Goal: Task Accomplishment & Management: Manage account settings

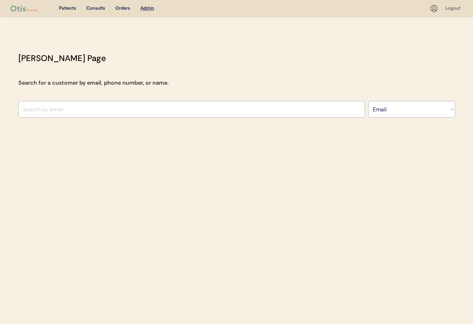
select select ""Email""
click at [91, 108] on input "input" at bounding box center [191, 109] width 346 height 17
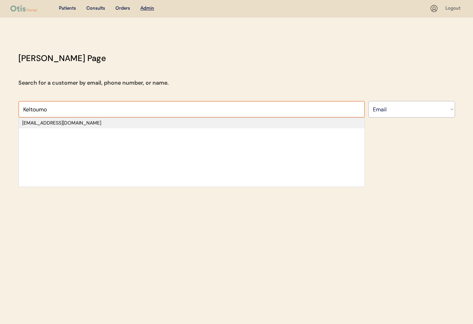
type input "Keltoumo"
click at [84, 122] on div "keltoumianas0@gmail.com" at bounding box center [191, 123] width 339 height 7
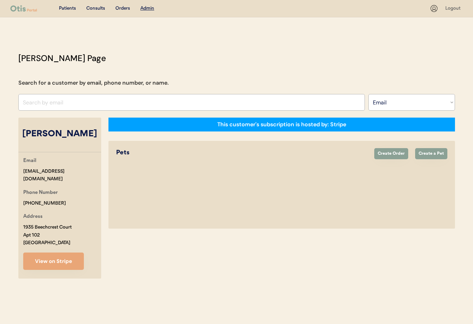
select select "true"
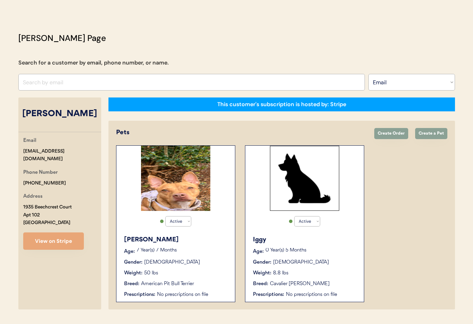
scroll to position [38, 0]
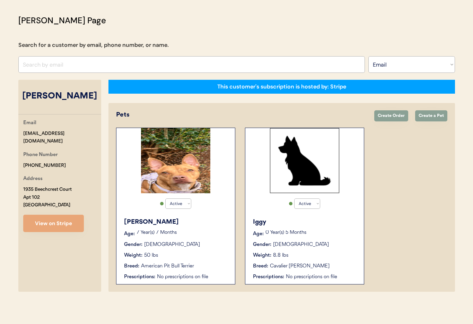
click at [195, 245] on div "Gender: Female" at bounding box center [176, 244] width 104 height 7
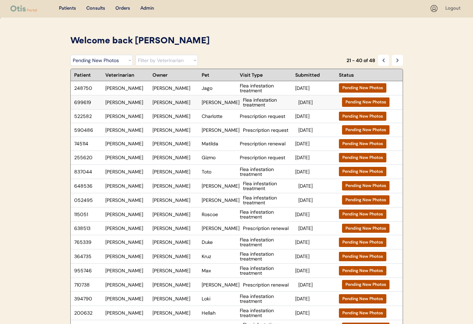
select select ""pending_new_photos""
click at [150, 58] on select "Filter by Veterinarian Dr. Erin Belleville, DVM Dr. Scott Perry, DVM Dr. Jamie …" at bounding box center [166, 60] width 62 height 11
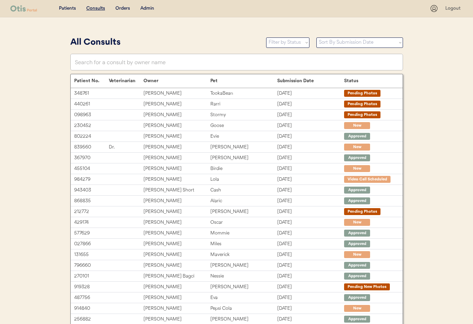
click at [144, 8] on div "Admin" at bounding box center [147, 8] width 14 height 7
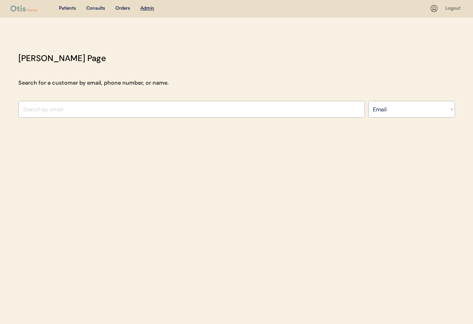
select select ""Email""
click at [142, 112] on input "input" at bounding box center [191, 109] width 346 height 17
drag, startPoint x: 40, startPoint y: 107, endPoint x: 43, endPoint y: 111, distance: 4.9
click at [39, 108] on input "input" at bounding box center [191, 109] width 346 height 17
click at [15, 109] on div "Otis Admin Page Search for a customer by email, phone number, or name. Search B…" at bounding box center [236, 86] width 450 height 69
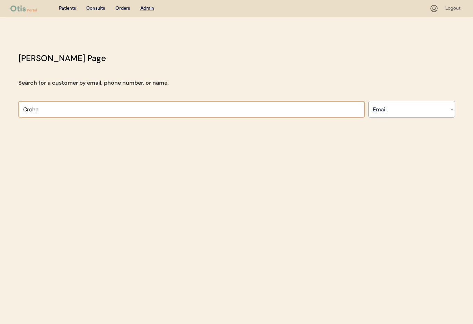
paste input "[PERSON_NAME][EMAIL_ADDRESS][DOMAIN_NAME]"
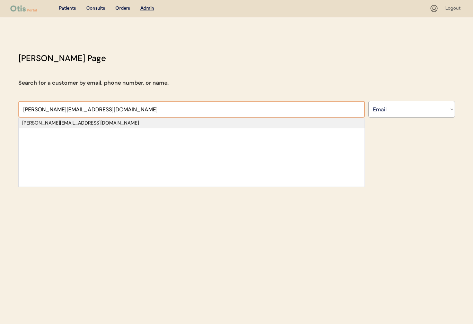
type input "[PERSON_NAME][EMAIL_ADDRESS][DOMAIN_NAME]"
click at [72, 125] on div "[PERSON_NAME][EMAIL_ADDRESS][DOMAIN_NAME]" at bounding box center [191, 123] width 339 height 7
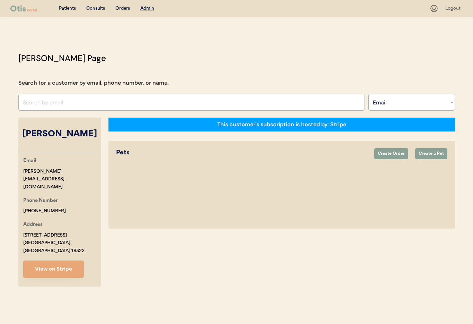
select select "true"
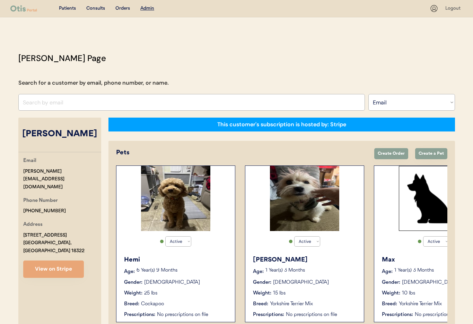
scroll to position [38, 0]
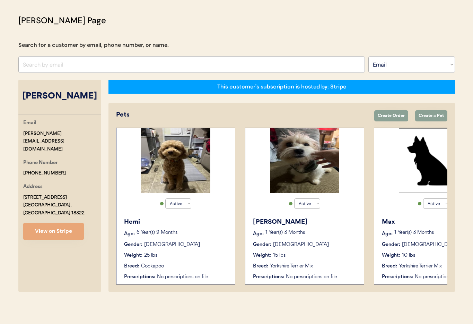
click at [430, 252] on div "Weight: 10 lbs" at bounding box center [434, 255] width 104 height 7
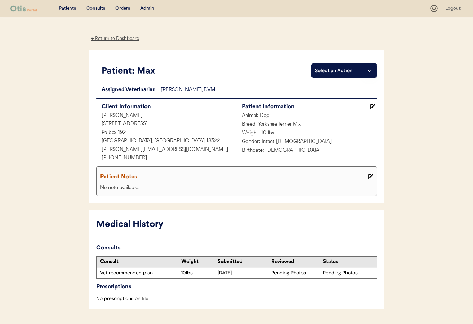
scroll to position [20, 0]
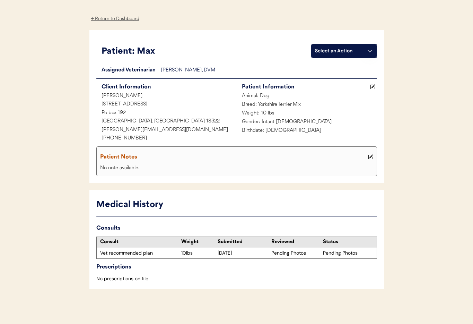
click at [132, 253] on div "Vet recommended plan" at bounding box center [139, 252] width 78 height 7
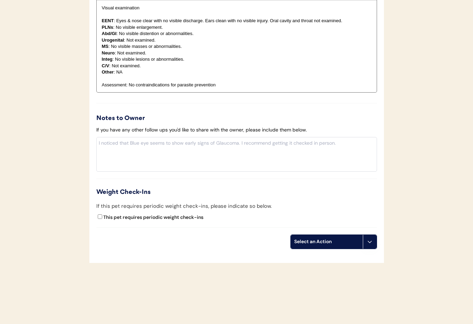
scroll to position [622, 0]
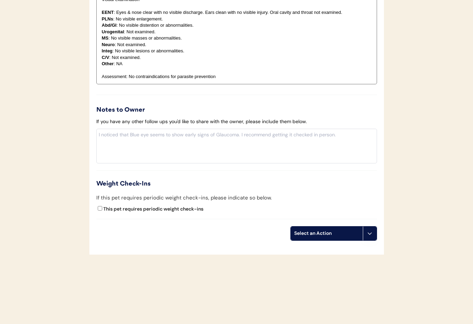
click at [370, 237] on button at bounding box center [370, 233] width 14 height 14
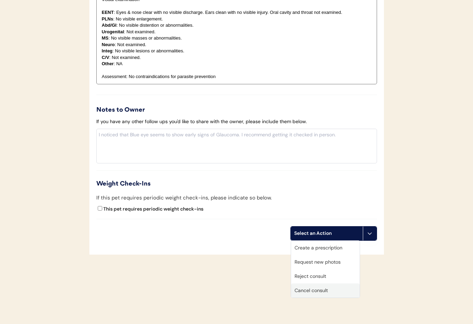
click at [331, 293] on div "Cancel consult" at bounding box center [325, 290] width 69 height 14
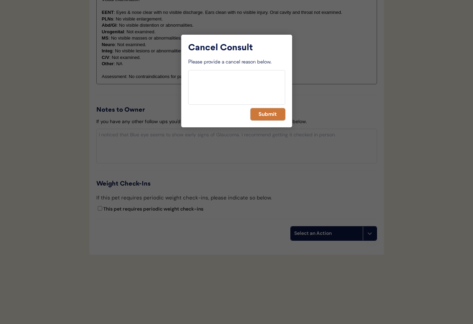
click at [262, 114] on button "Submit" at bounding box center [267, 114] width 35 height 12
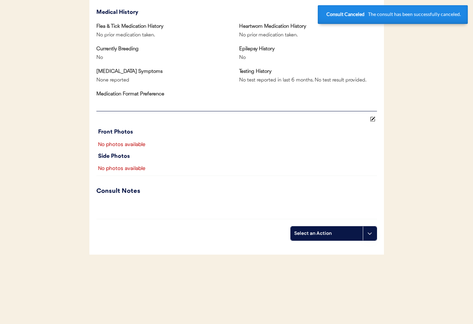
scroll to position [0, 0]
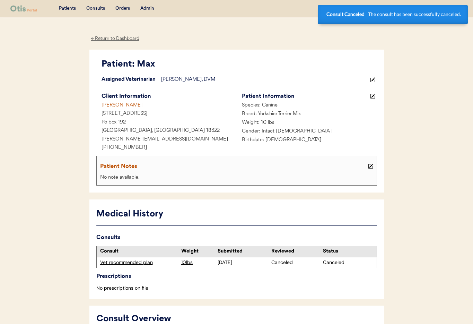
click at [116, 105] on div "[PERSON_NAME]" at bounding box center [166, 105] width 140 height 9
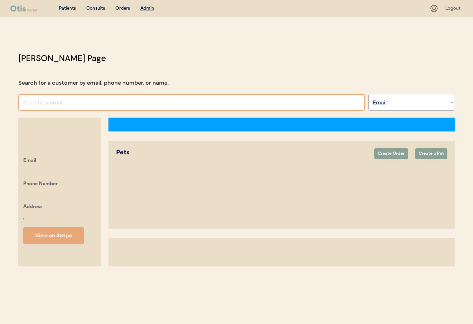
select select ""Email""
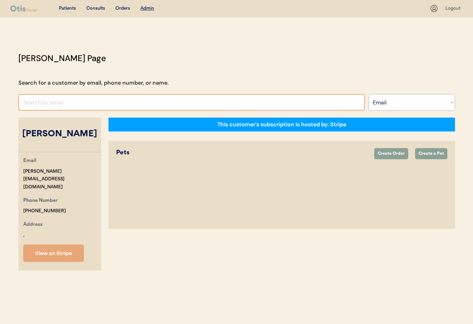
select select "true"
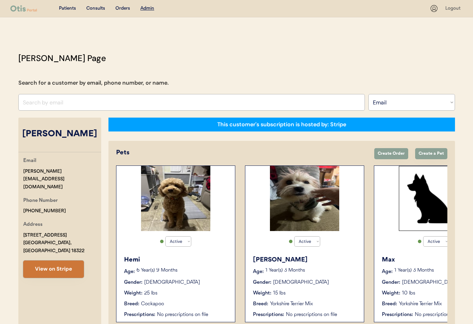
click at [57, 260] on button "View on Stripe" at bounding box center [53, 268] width 61 height 17
click at [77, 102] on input "input" at bounding box center [191, 102] width 346 height 17
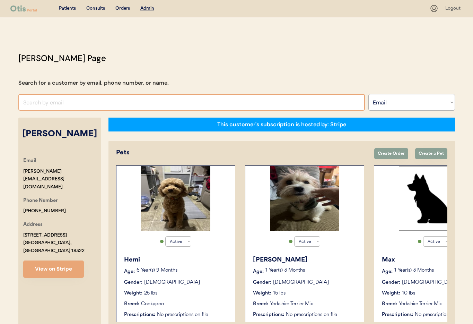
click at [63, 103] on input "input" at bounding box center [191, 102] width 346 height 17
paste input "[EMAIL_ADDRESS][DOMAIN_NAME]"
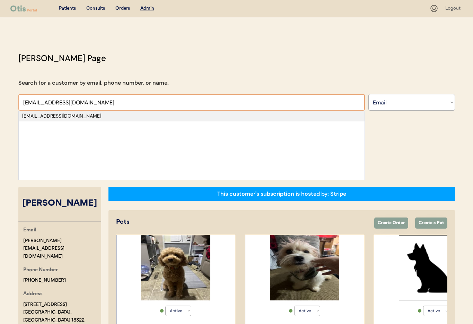
type input "[EMAIL_ADDRESS][DOMAIN_NAME]"
click at [94, 115] on div "[EMAIL_ADDRESS][DOMAIN_NAME]" at bounding box center [191, 116] width 339 height 7
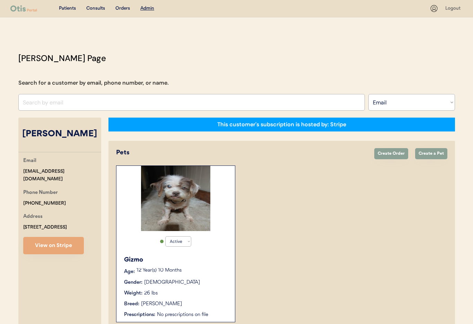
scroll to position [38, 0]
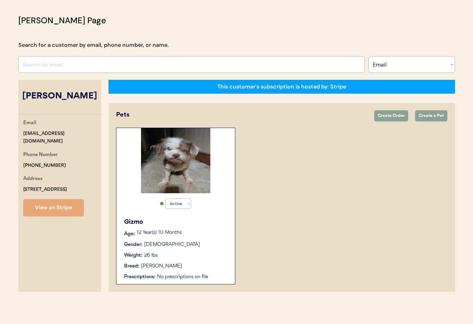
click at [189, 254] on div "Weight: 26 lbs" at bounding box center [176, 255] width 104 height 7
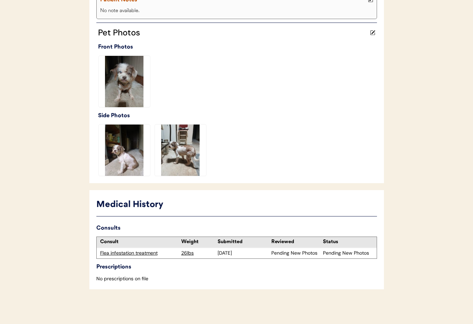
scroll to position [167, 0]
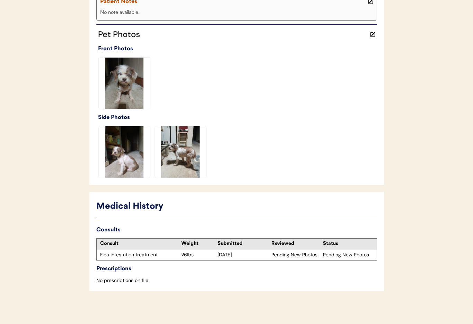
click at [144, 250] on div "Flea infestation treatment" at bounding box center [139, 254] width 85 height 10
click at [143, 254] on div "Flea infestation treatment" at bounding box center [139, 254] width 78 height 7
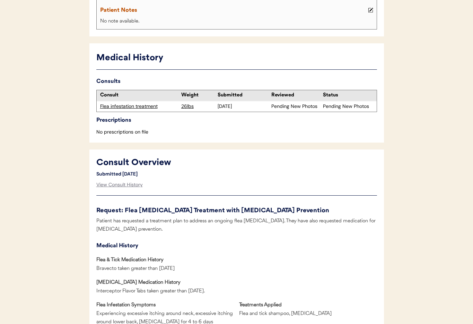
scroll to position [160, 0]
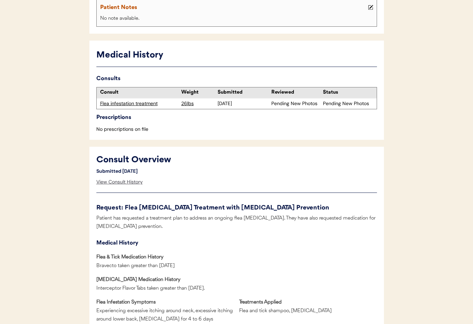
click at [121, 183] on div "View Consult History" at bounding box center [119, 182] width 46 height 14
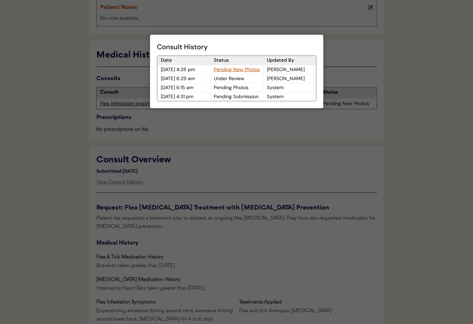
click at [229, 68] on div "Pending New Photos" at bounding box center [236, 69] width 53 height 9
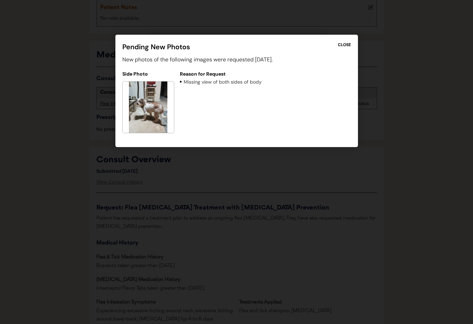
click at [246, 168] on div at bounding box center [236, 162] width 473 height 324
click at [346, 43] on div "CLOSE" at bounding box center [344, 45] width 13 height 6
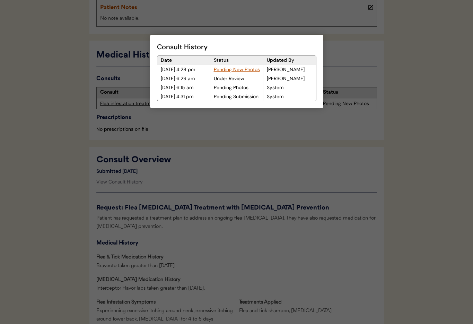
click at [245, 155] on div at bounding box center [236, 162] width 473 height 324
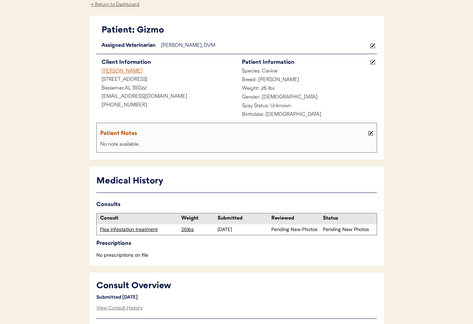
scroll to position [0, 0]
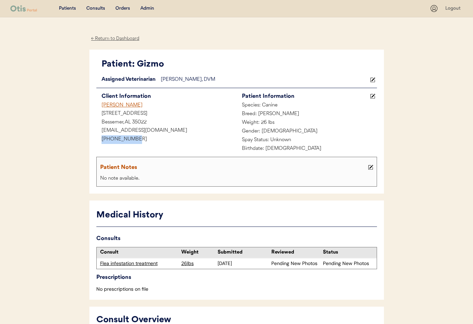
drag, startPoint x: 135, startPoint y: 140, endPoint x: 109, endPoint y: 139, distance: 25.7
click at [96, 139] on div "+12058970671" at bounding box center [166, 139] width 140 height 9
copy div "+12058970671"
click at [149, 9] on div "Admin" at bounding box center [147, 8] width 14 height 7
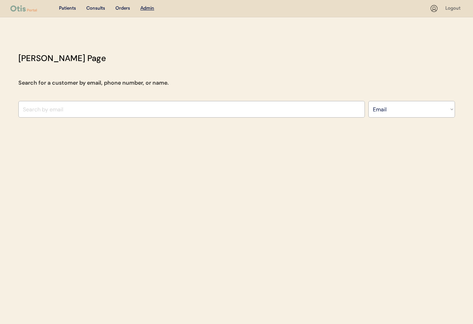
select select ""Email""
click at [83, 110] on input "input" at bounding box center [191, 109] width 346 height 17
paste input "[PERSON_NAME][EMAIL_ADDRESS][PERSON_NAME][DOMAIN_NAME]"
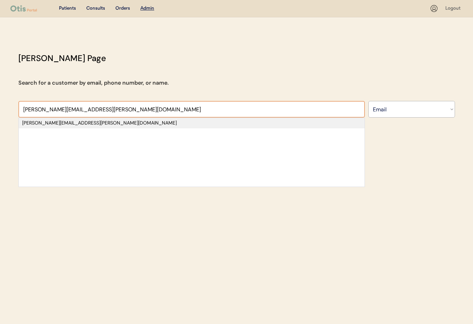
type input "[PERSON_NAME][EMAIL_ADDRESS][PERSON_NAME][DOMAIN_NAME]"
click at [79, 124] on div "[PERSON_NAME][EMAIL_ADDRESS][PERSON_NAME][DOMAIN_NAME]" at bounding box center [191, 123] width 339 height 7
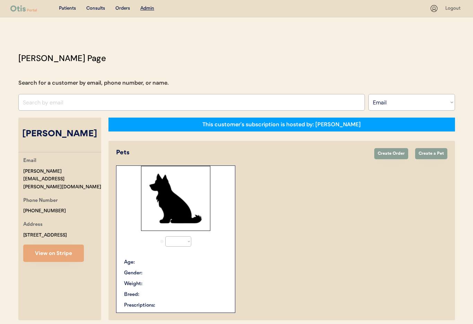
select select "true"
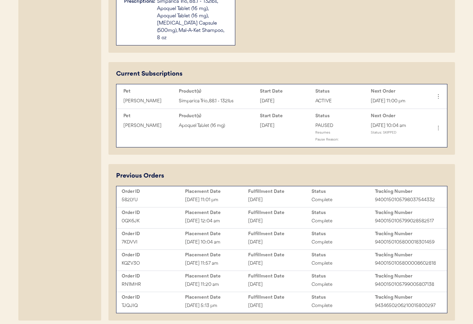
scroll to position [314, 0]
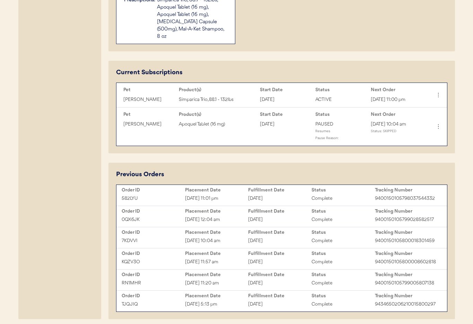
click at [285, 194] on div "October 7, 2025" at bounding box center [279, 198] width 63 height 8
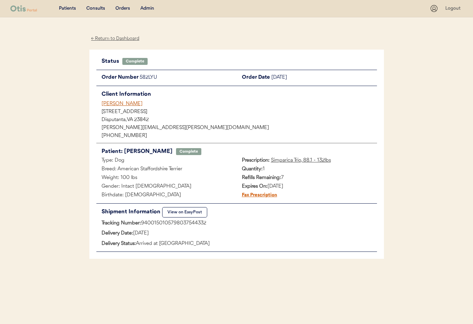
click at [102, 104] on div "Denise Rawls" at bounding box center [239, 103] width 275 height 7
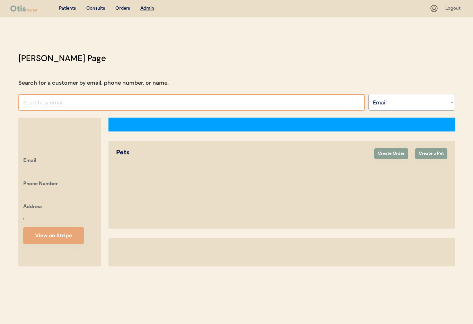
select select ""Email""
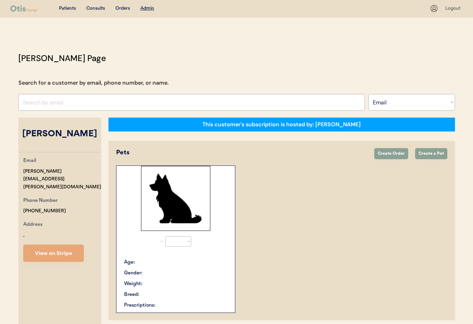
select select "true"
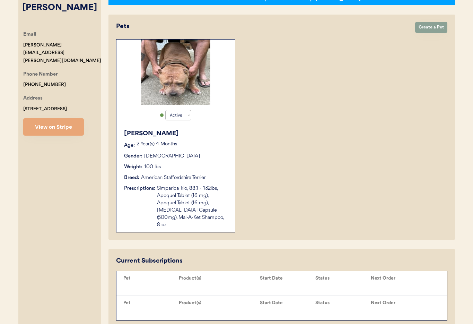
scroll to position [223, 0]
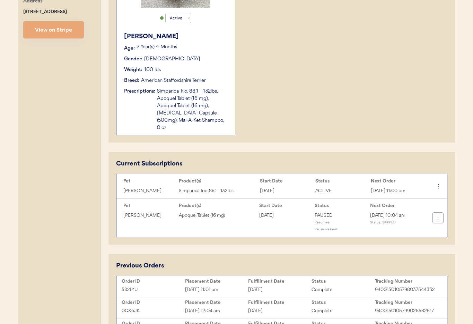
click at [440, 214] on icon at bounding box center [437, 217] width 7 height 7
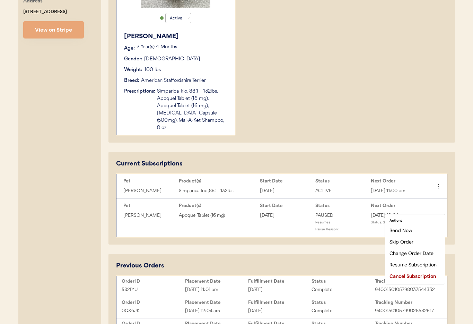
click at [413, 265] on div "Resume Subscription" at bounding box center [415, 264] width 54 height 10
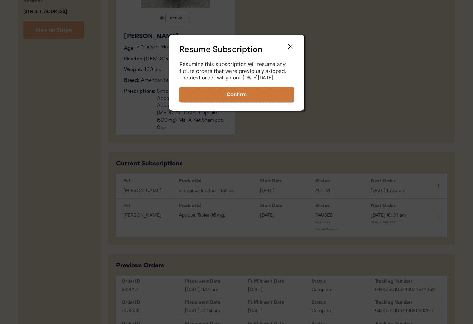
click at [240, 96] on button "Confirm" at bounding box center [236, 94] width 114 height 15
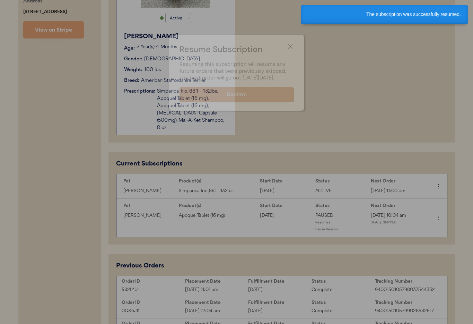
click at [240, 99] on button "Confirm" at bounding box center [236, 94] width 114 height 15
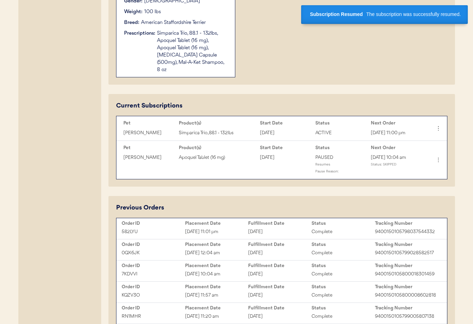
scroll to position [284, 0]
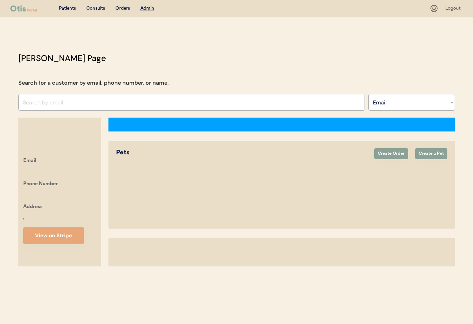
select select ""Email""
select select "true"
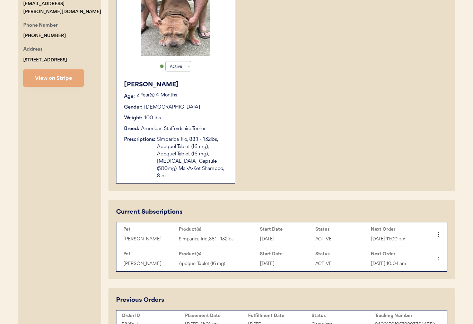
scroll to position [185, 0]
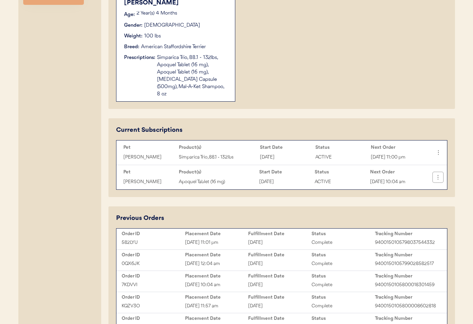
click at [438, 174] on button at bounding box center [438, 177] width 10 height 10
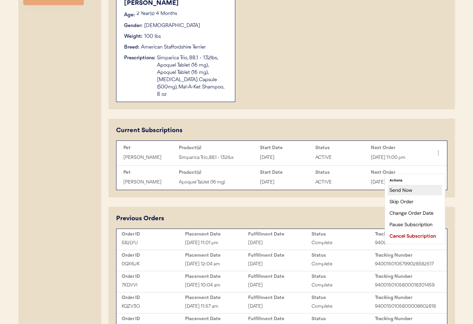
click at [417, 191] on div "Send Now" at bounding box center [415, 190] width 54 height 10
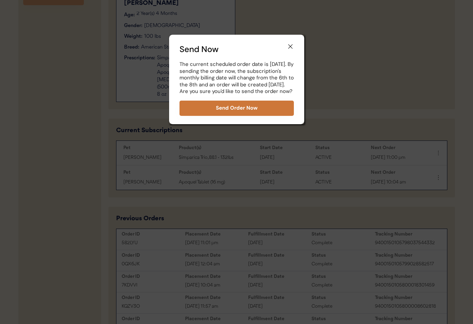
click at [232, 116] on button "Send Order Now" at bounding box center [236, 107] width 114 height 15
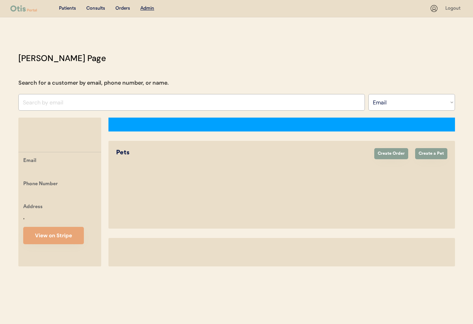
select select ""Email""
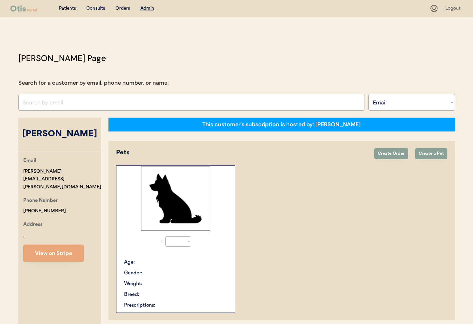
select select "true"
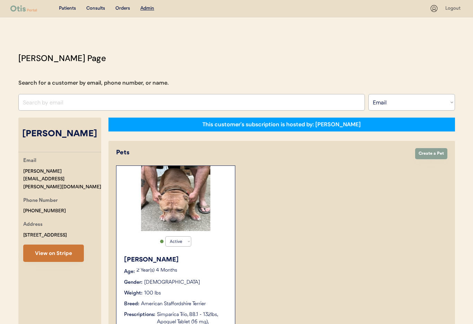
click at [51, 245] on button "View on Stripe" at bounding box center [53, 252] width 61 height 17
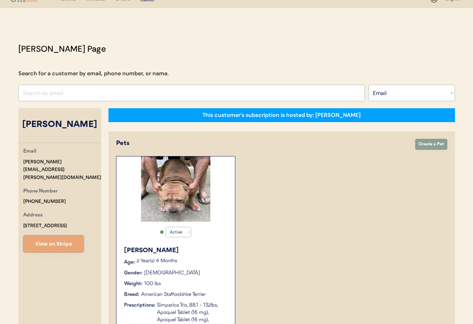
scroll to position [10, 0]
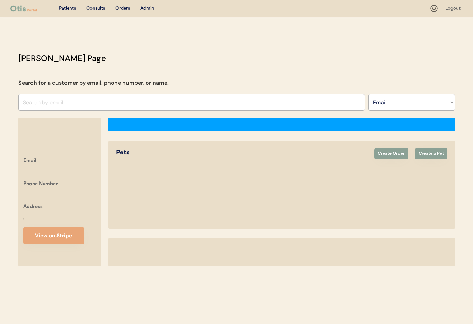
select select ""Email""
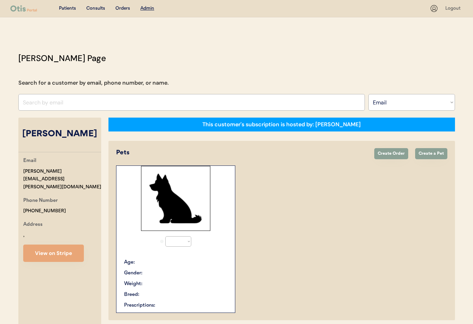
scroll to position [10, 0]
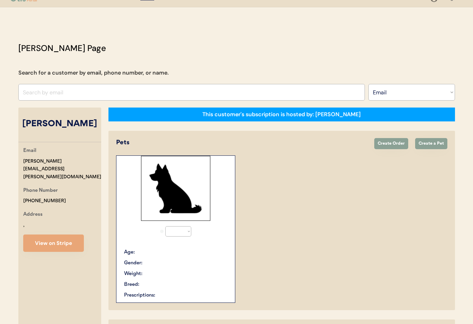
select select "true"
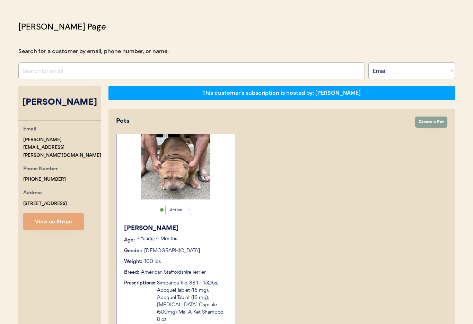
scroll to position [0, 0]
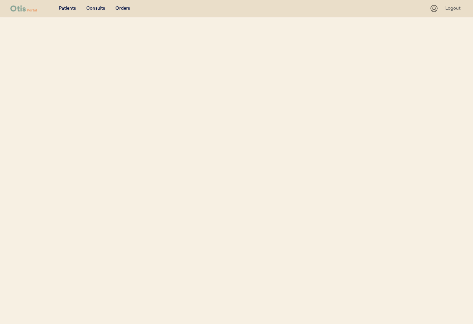
select select ""Email""
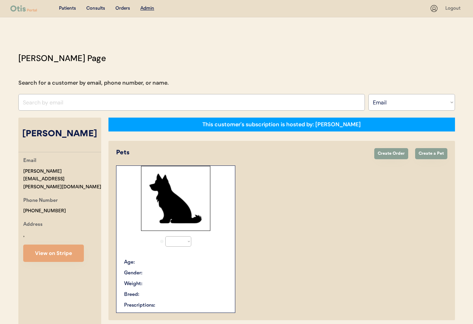
select select "true"
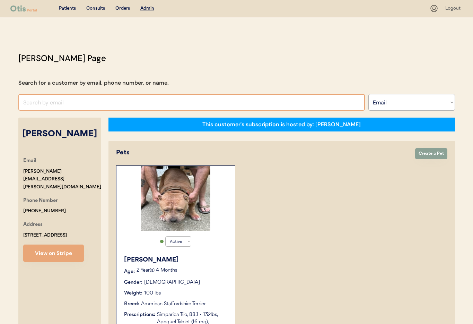
click at [141, 103] on input "input" at bounding box center [191, 102] width 346 height 17
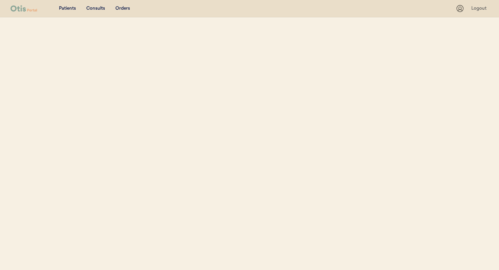
select select ""Email""
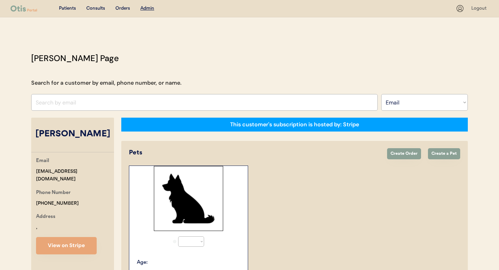
select select "true"
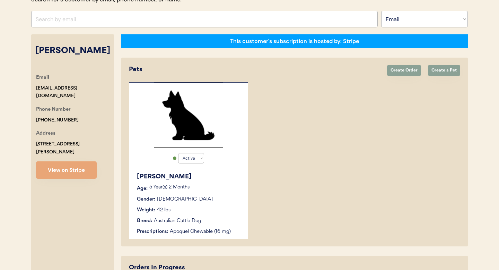
scroll to position [73, 0]
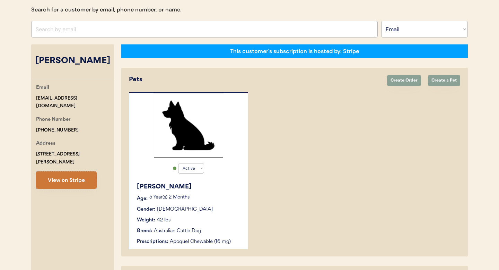
click at [64, 173] on button "View on Stripe" at bounding box center [66, 179] width 61 height 17
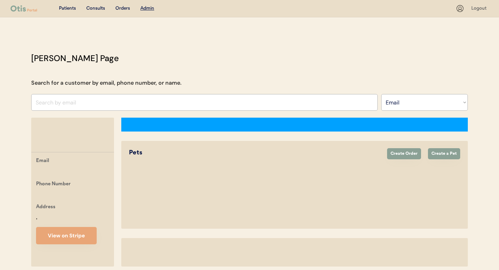
select select ""Email""
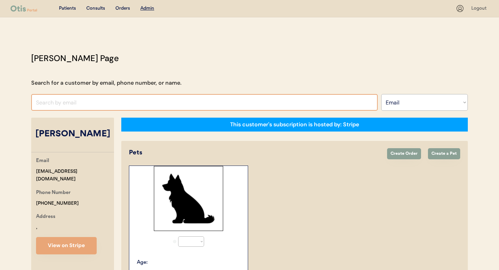
select select "true"
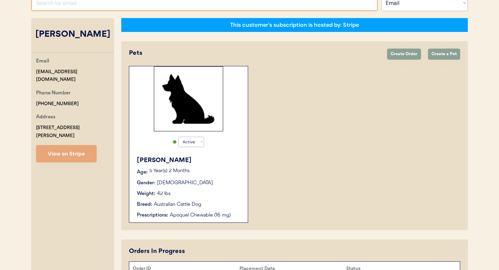
scroll to position [155, 0]
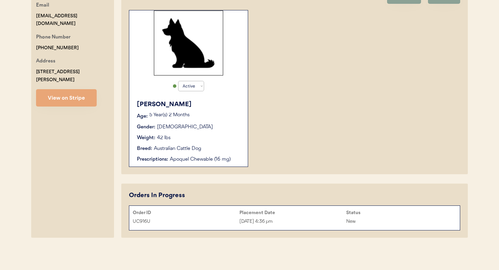
click at [69, 89] on button "View on Stripe" at bounding box center [66, 97] width 61 height 17
click at [127, 221] on div "Orders In Progress Order ID Placement Date Status UC916U Oct 8, 2025 4:36 pm New" at bounding box center [294, 210] width 346 height 54
copy div "UC916U"
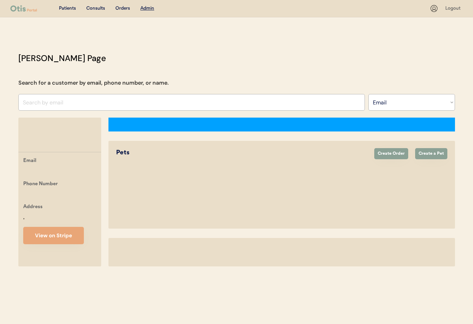
select select ""Email""
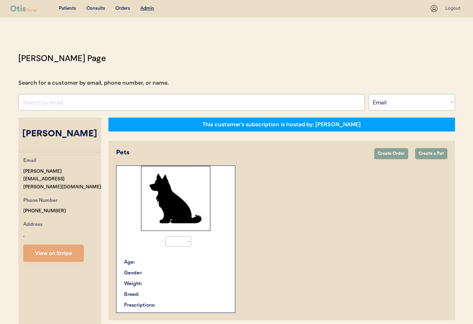
select select "true"
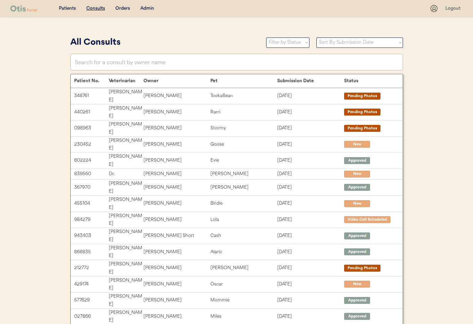
click at [150, 8] on div "Admin" at bounding box center [147, 8] width 14 height 7
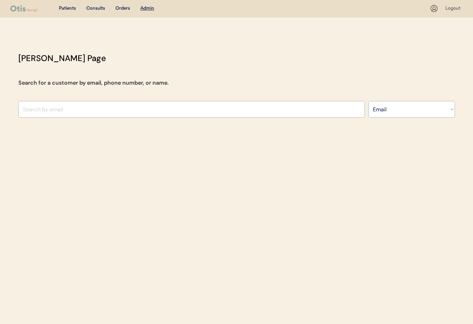
select select ""Email""
click at [100, 108] on input "input" at bounding box center [191, 109] width 346 height 17
type input "Hubis"
click at [389, 108] on select "Search By Name Email Phone Number" at bounding box center [411, 109] width 87 height 17
select select ""Name""
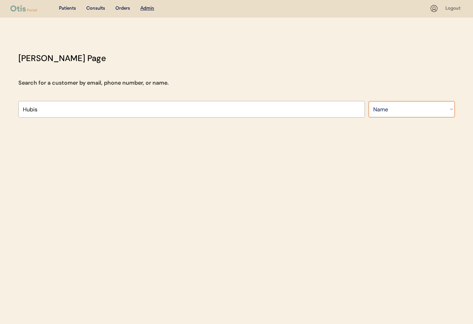
click at [368, 101] on select "Search By Name Email Phone Number" at bounding box center [411, 109] width 87 height 17
select select ""Name""
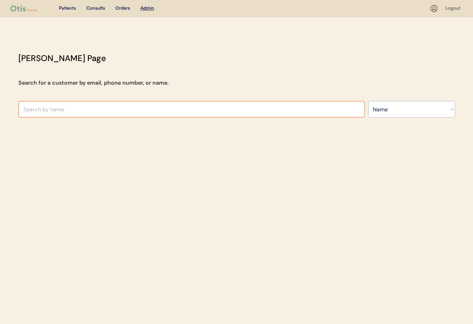
click at [44, 109] on input "text" at bounding box center [191, 109] width 346 height 17
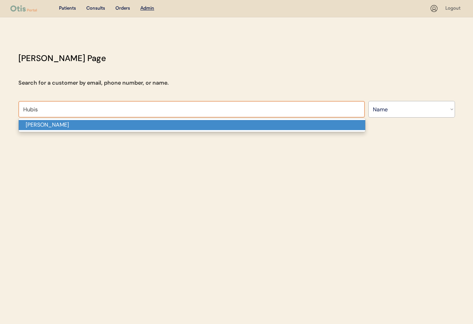
click at [55, 127] on p "[PERSON_NAME]" at bounding box center [192, 125] width 346 height 10
type input "[PERSON_NAME]"
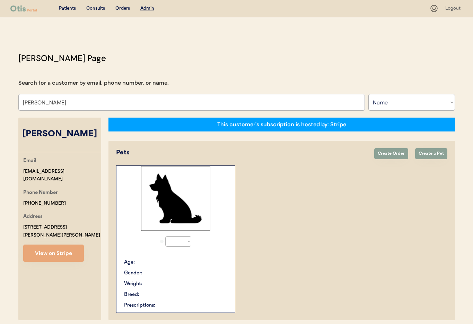
select select "true"
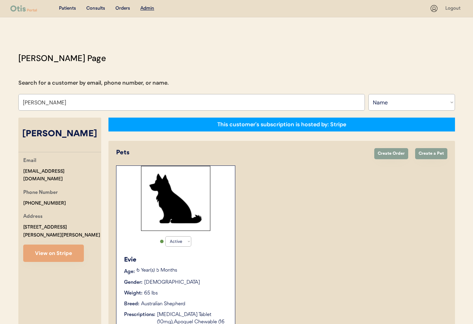
type input "[PERSON_NAME]"
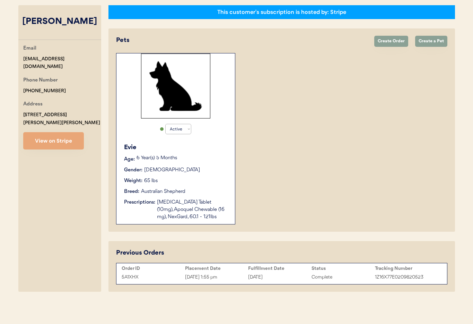
click at [195, 198] on div "Evie Age: 6 Year(s) 5 Months Gender: Female Weight: 65 lbs Breed: Australian Sh…" at bounding box center [176, 181] width 112 height 85
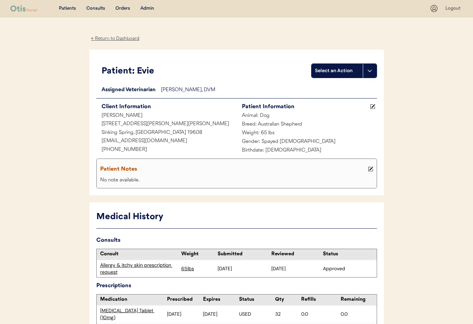
click at [100, 38] on div "← Return to Dashboard" at bounding box center [115, 39] width 52 height 8
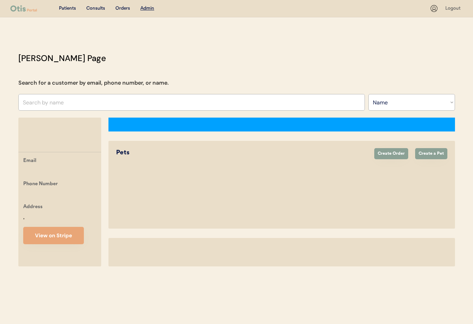
select select ""Name""
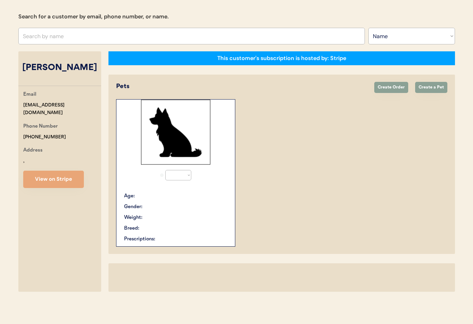
select select "true"
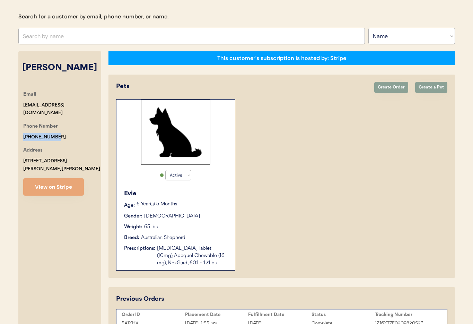
drag, startPoint x: 56, startPoint y: 129, endPoint x: 25, endPoint y: 128, distance: 31.9
click at [16, 129] on div "Otis Admin Page Search for a customer by email, phone number, or name. Search B…" at bounding box center [236, 163] width 450 height 355
copy div "+14849411290"
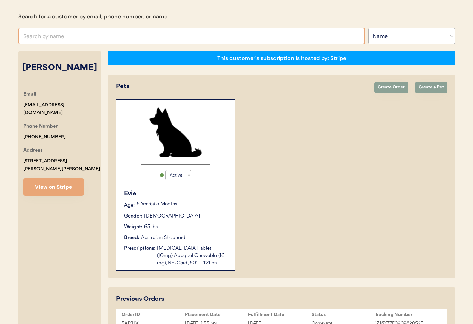
click at [95, 38] on input "text" at bounding box center [191, 36] width 346 height 17
type input "Shannon"
type input "Shannon Layton"
type input "Shannon r"
type input "Shannon richards"
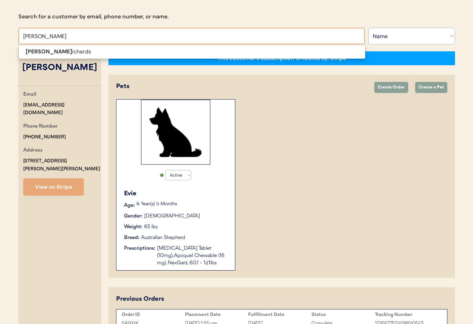
type input "Shannon rich"
click at [92, 51] on p "Shannon Rich ards" at bounding box center [192, 52] width 346 height 10
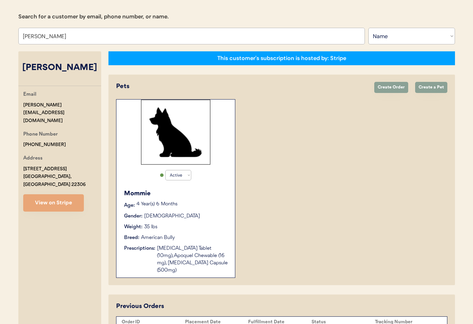
type input "[PERSON_NAME]"
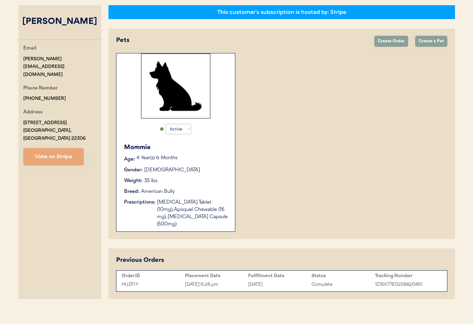
click at [193, 144] on div "Mommie" at bounding box center [176, 147] width 104 height 9
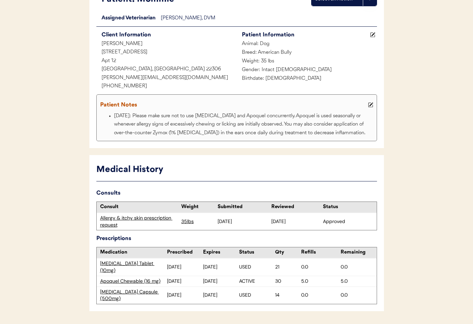
scroll to position [80, 0]
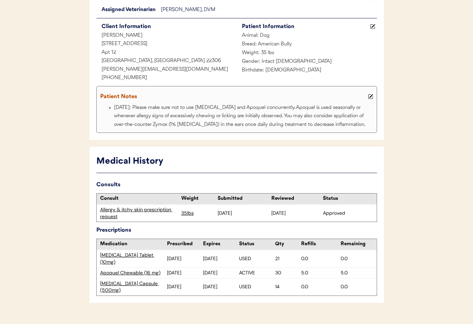
click at [131, 210] on div "Allergy & itchy skin prescription request" at bounding box center [139, 213] width 78 height 14
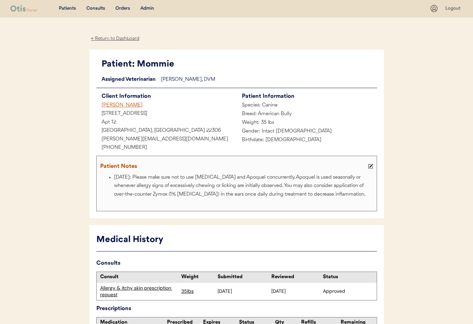
click at [147, 8] on div "Admin" at bounding box center [147, 8] width 14 height 7
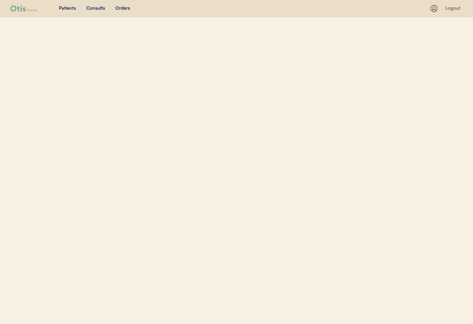
select select ""Name""
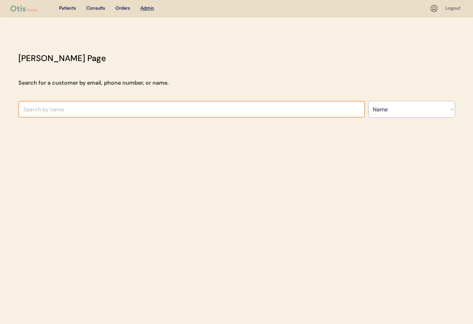
click at [92, 105] on input "text" at bounding box center [191, 109] width 346 height 17
type input "Tammar"
type input "Tammara Edwards"
type input "Tammara"
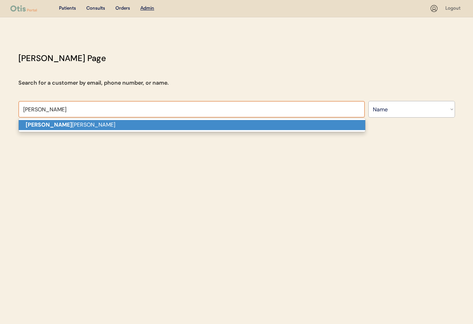
click at [87, 122] on p "Tammara Edwards" at bounding box center [192, 125] width 346 height 10
type input "Tammara Edwards"
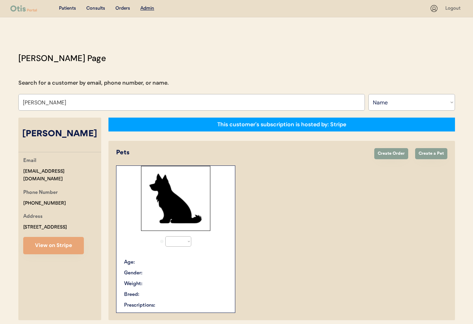
select select "true"
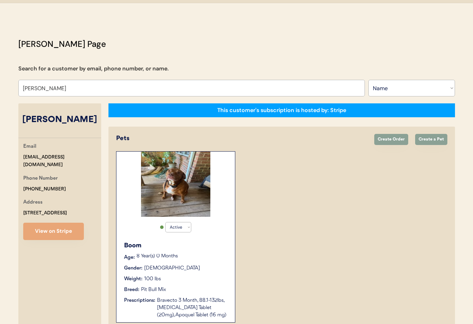
scroll to position [13, 0]
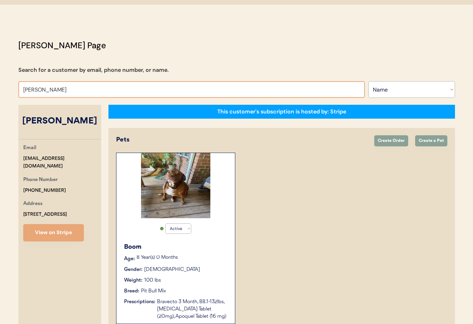
drag, startPoint x: 73, startPoint y: 89, endPoint x: 6, endPoint y: 84, distance: 67.4
click at [6, 84] on div "Patients Consults Orders Admin Logout Otis Admin Page Search for a customer by …" at bounding box center [236, 205] width 473 height 436
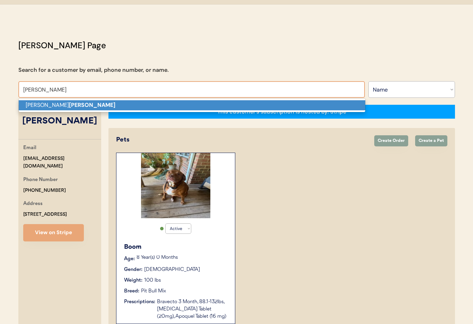
click at [32, 102] on p "Denise Rawls" at bounding box center [192, 105] width 346 height 10
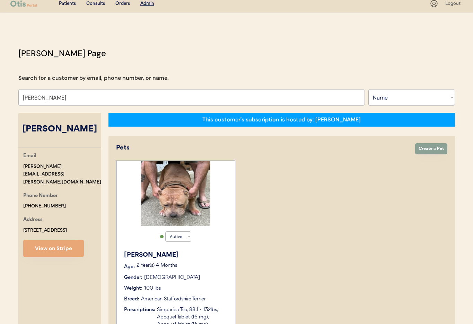
scroll to position [4, 0]
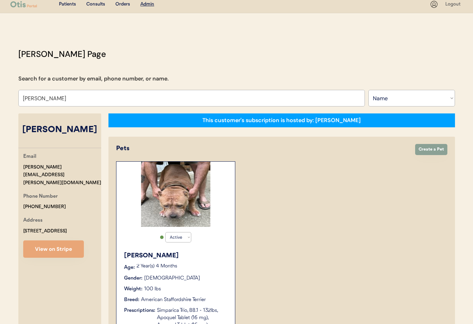
type input "Denise Rawls"
click at [218, 247] on div "Frankie Age: 2 Year(s) 4 Months Gender: Male Weight: 100 lbs Breed: American St…" at bounding box center [176, 300] width 112 height 106
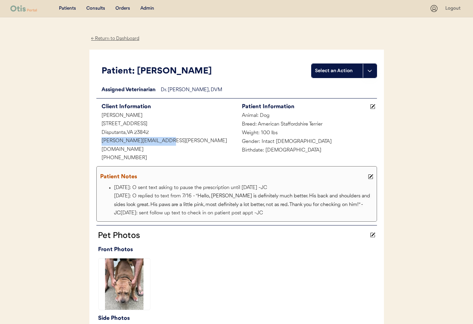
drag, startPoint x: 157, startPoint y: 141, endPoint x: 107, endPoint y: 139, distance: 49.9
click at [89, 139] on div "Patient: [PERSON_NAME] Select an Action Loading... Assigned Veterinarian Dr. [P…" at bounding box center [236, 218] width 294 height 336
copy div "[PERSON_NAME][EMAIL_ADDRESS][PERSON_NAME][DOMAIN_NAME]"
